Goal: Information Seeking & Learning: Learn about a topic

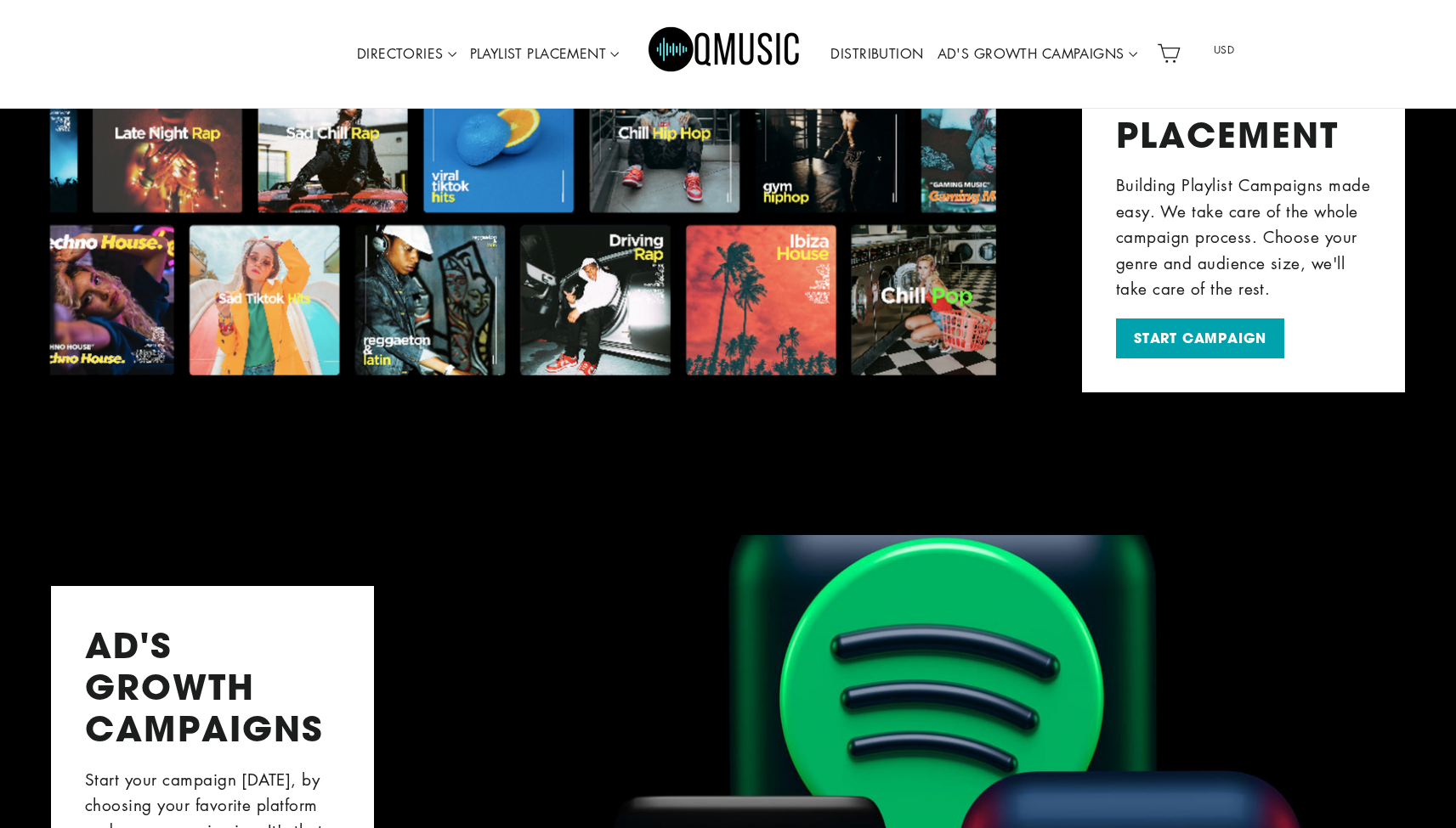
scroll to position [1028, 0]
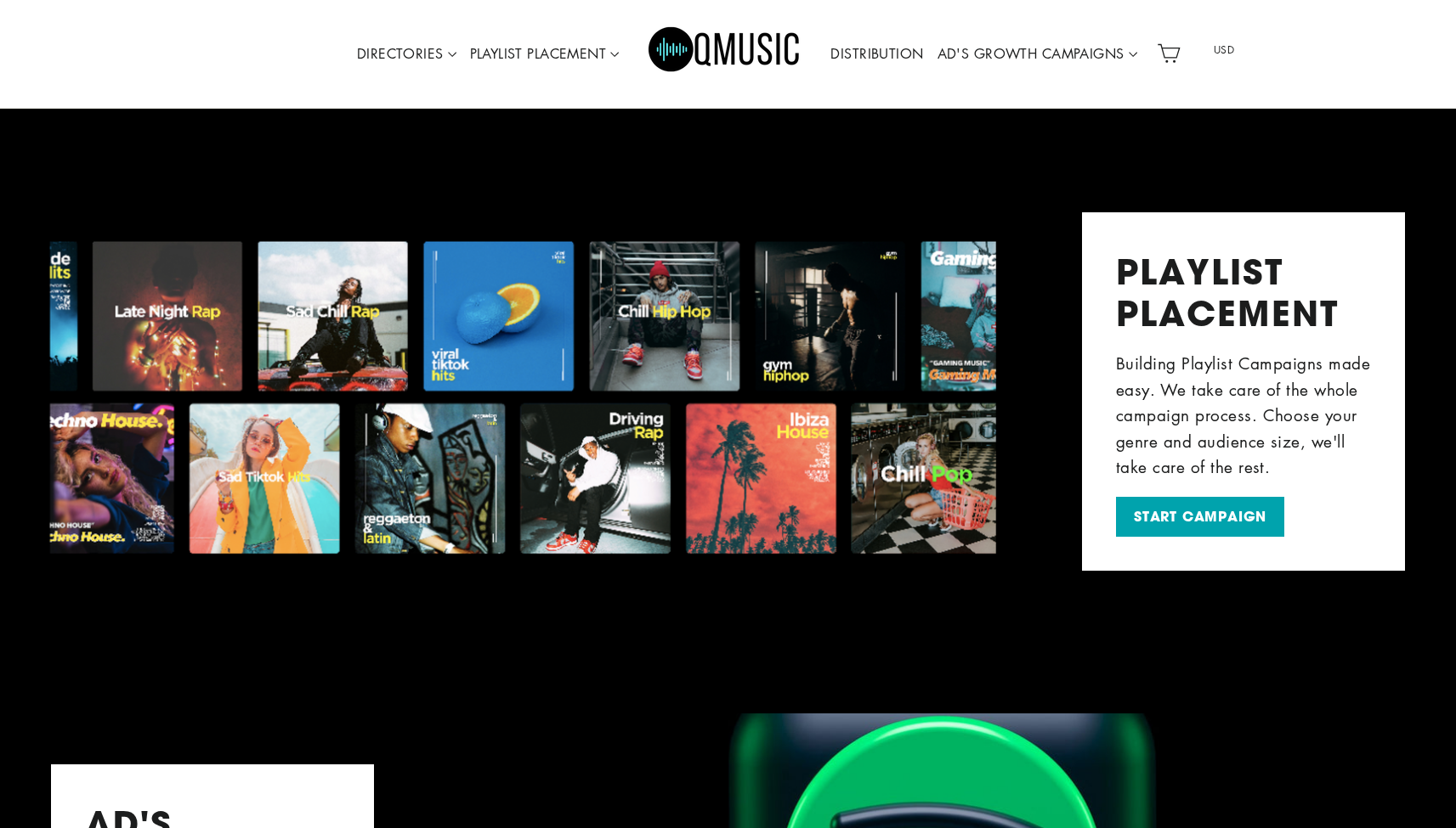
click at [649, 50] on img "Primary" at bounding box center [725, 53] width 153 height 77
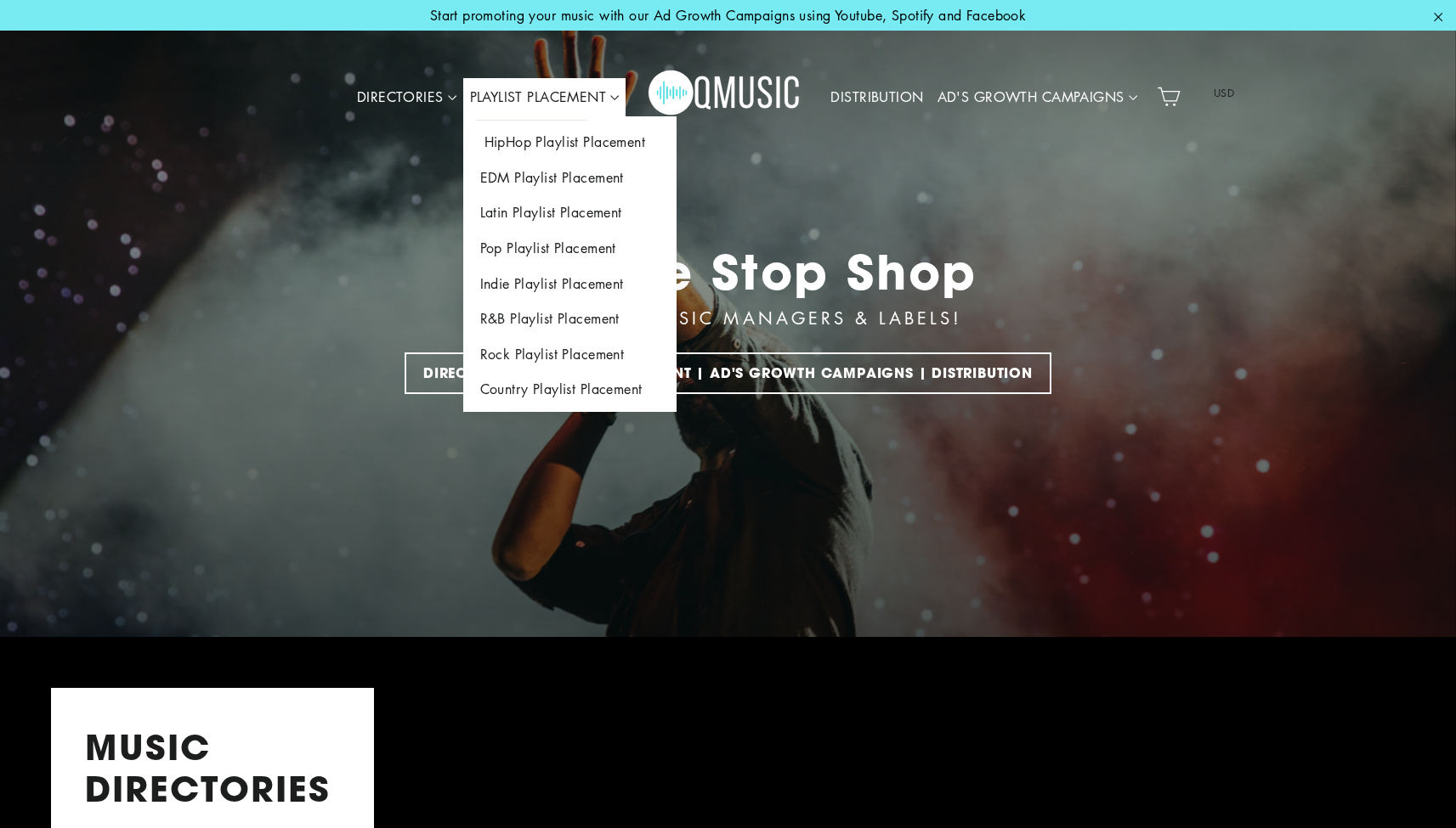
click at [534, 144] on link "HipHop Playlist Placement" at bounding box center [569, 142] width 213 height 36
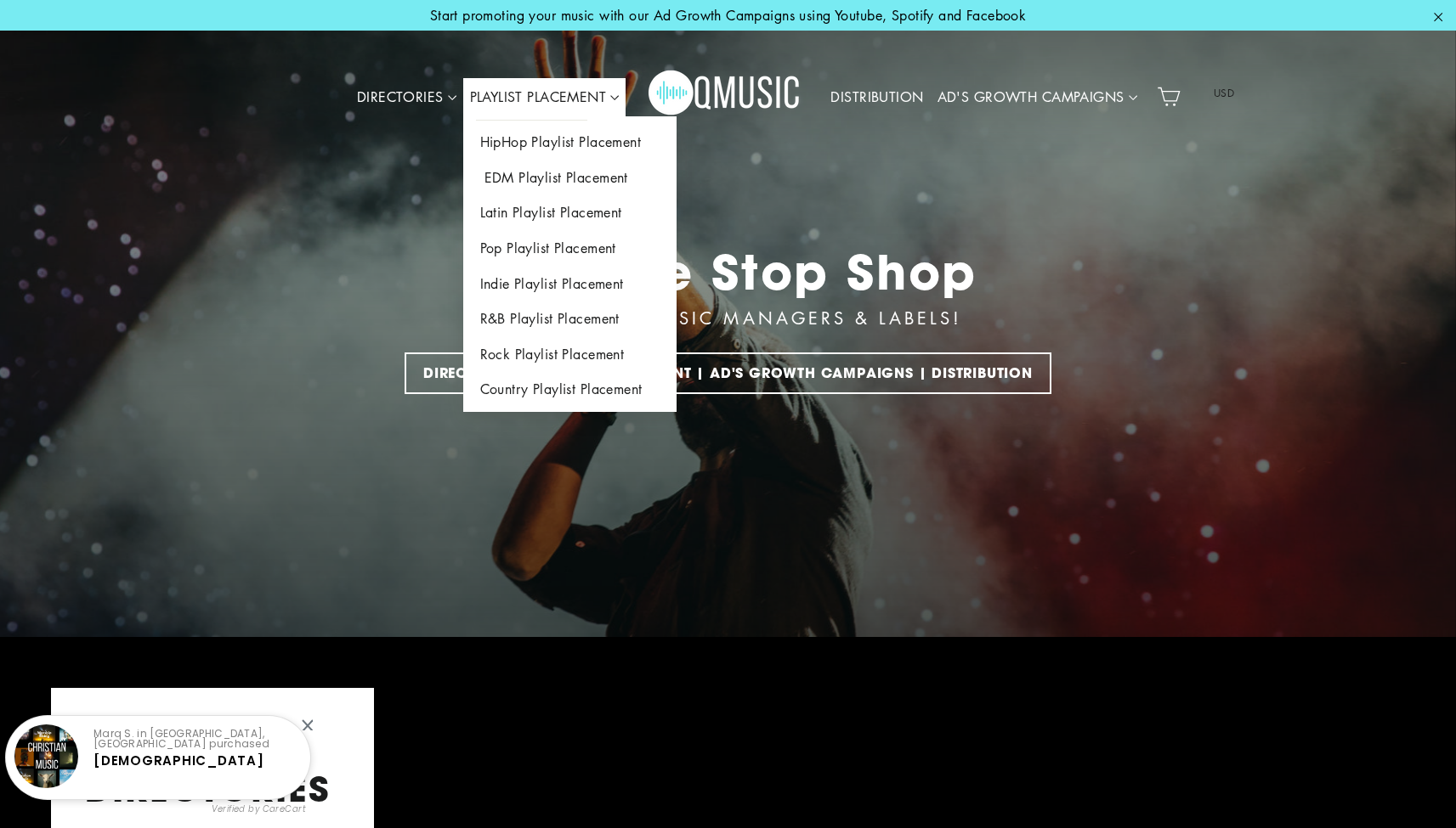
click at [536, 182] on link "EDM Playlist Placement" at bounding box center [569, 178] width 213 height 36
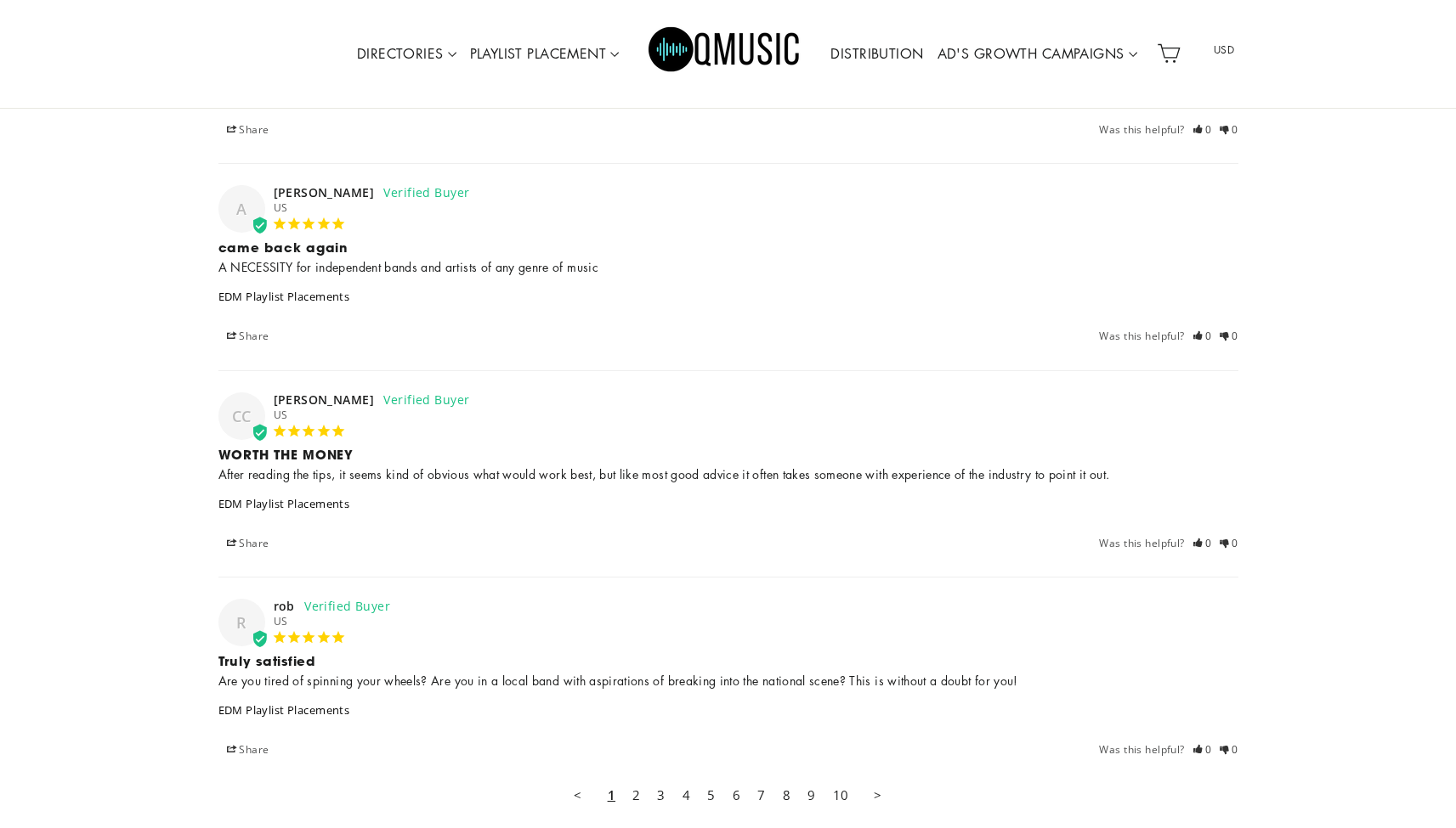
scroll to position [4315, 0]
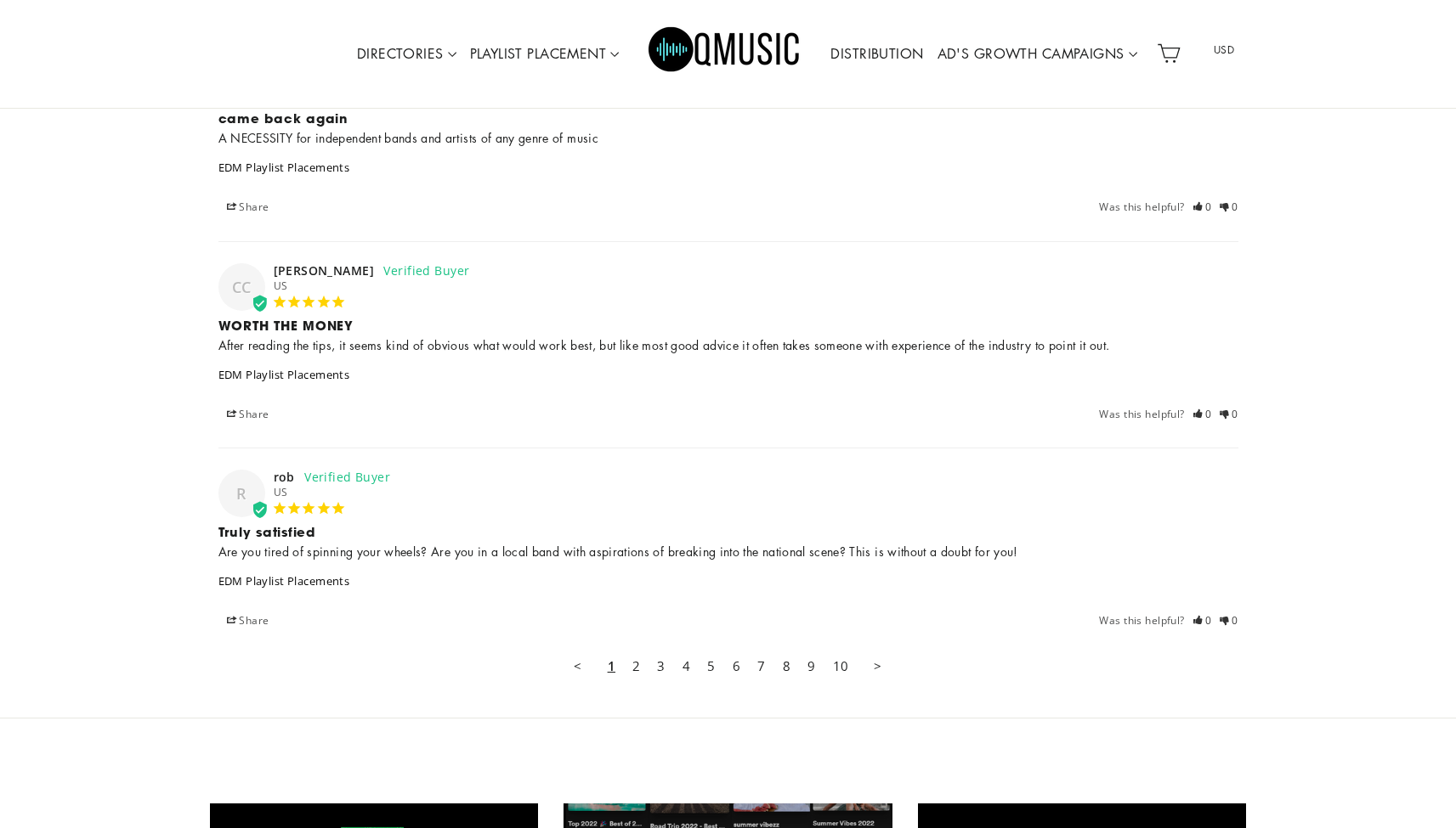
click at [640, 654] on link "2" at bounding box center [635, 666] width 25 height 34
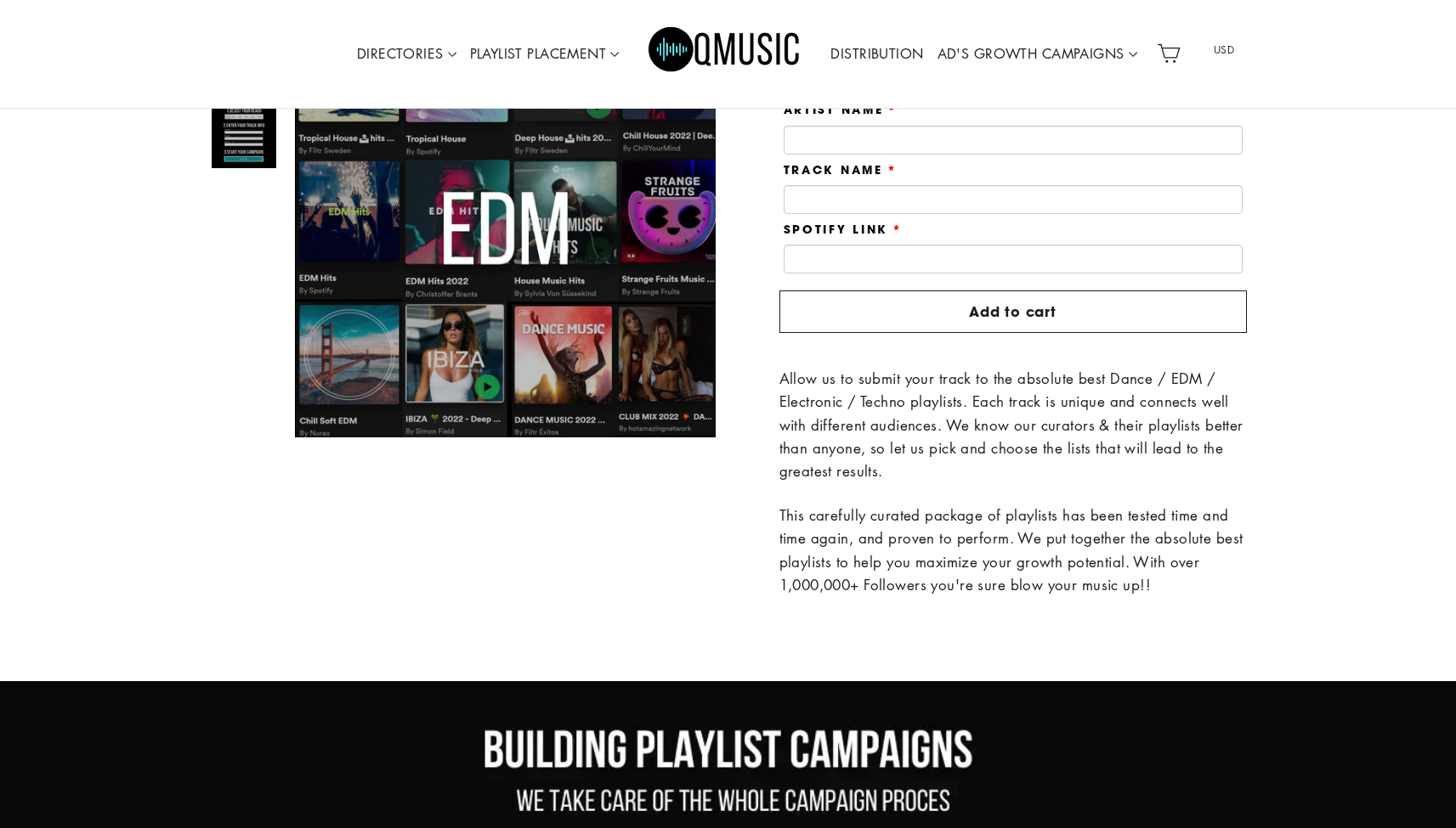
scroll to position [0, 0]
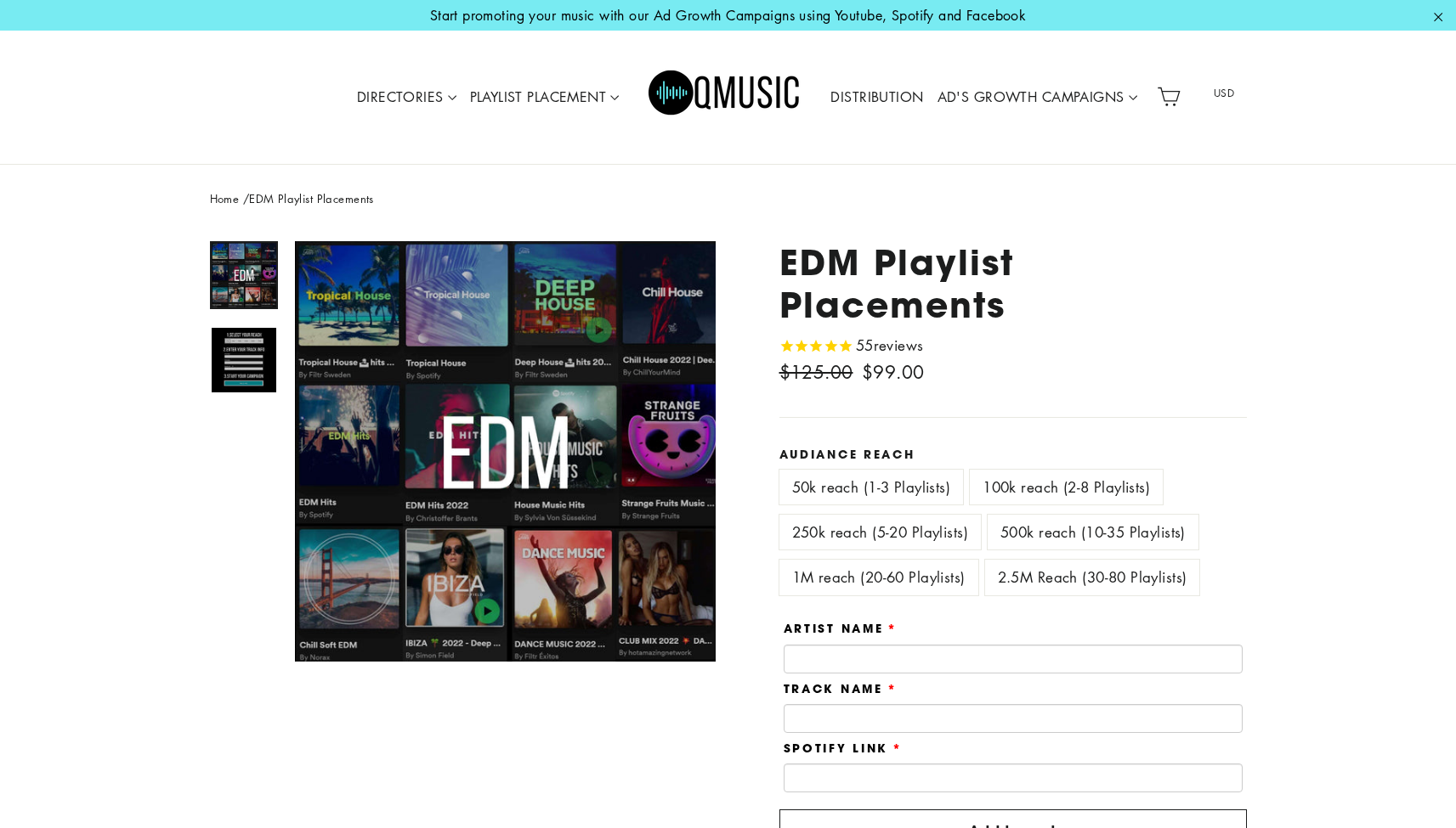
click at [1439, 18] on icon "button" at bounding box center [1438, 17] width 7 height 7
